Goal: Navigation & Orientation: Understand site structure

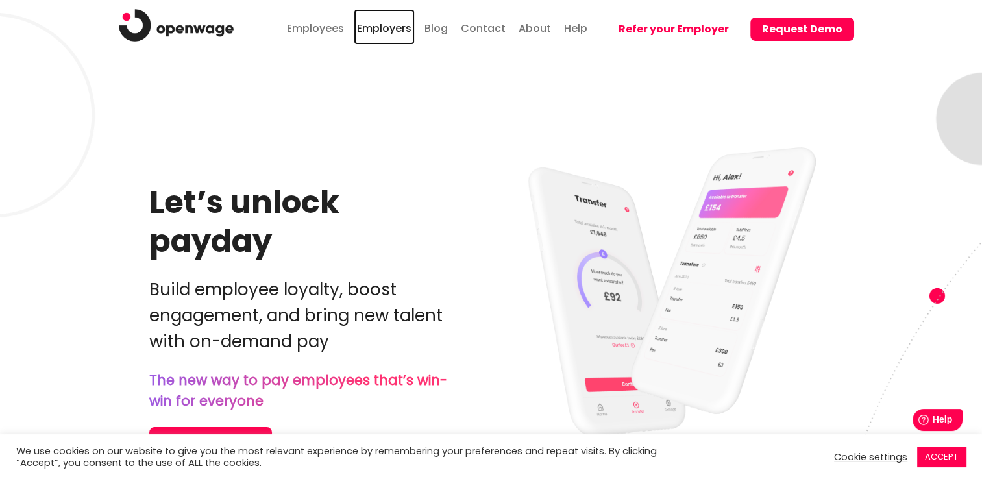
click at [402, 32] on link "Employers" at bounding box center [384, 27] width 61 height 36
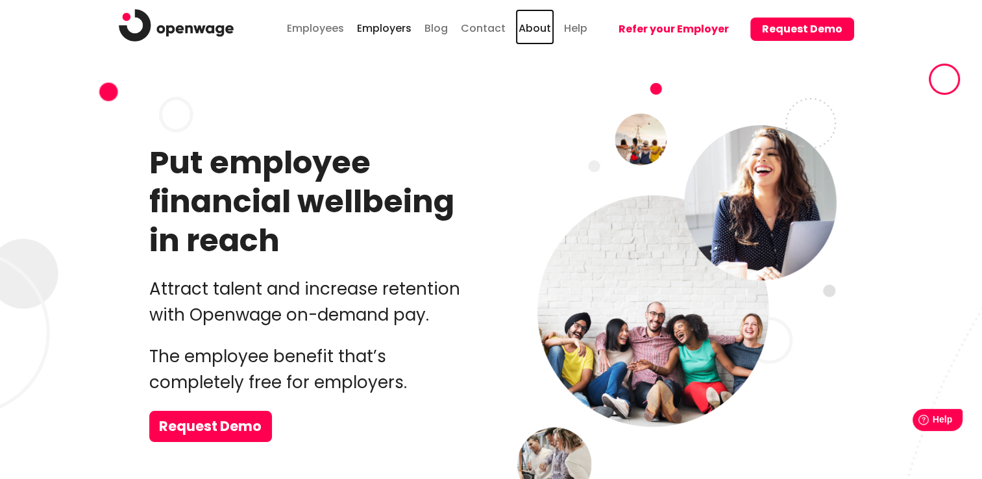
click at [548, 30] on link "About" at bounding box center [534, 27] width 39 height 36
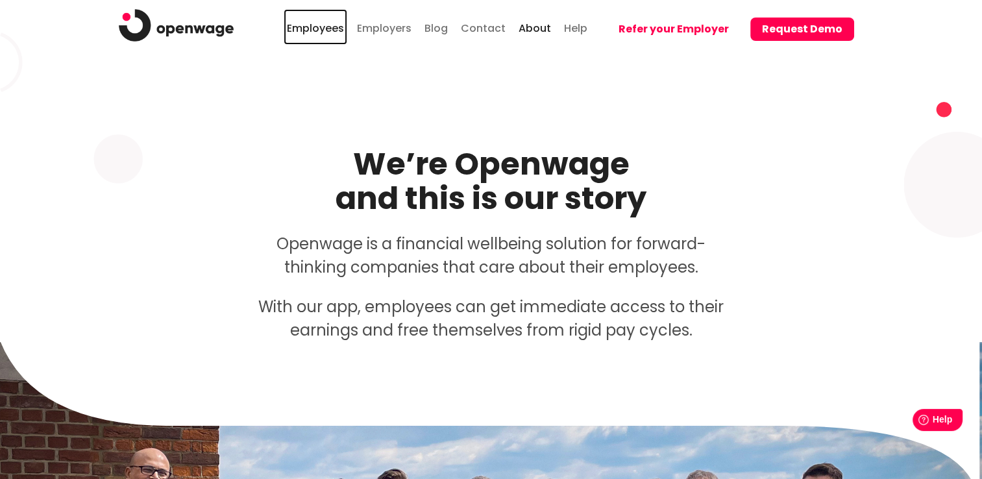
click at [337, 29] on link "Employees" at bounding box center [316, 27] width 64 height 36
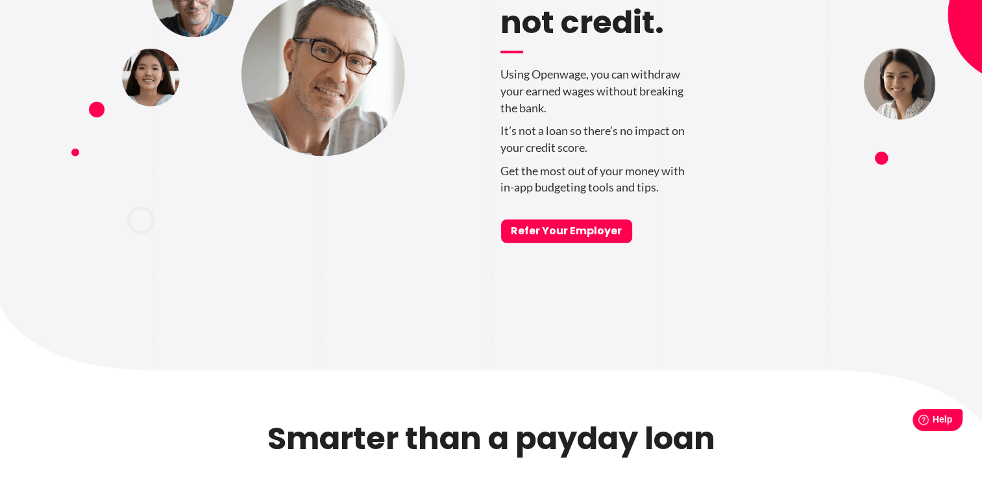
scroll to position [1168, 0]
